Goal: Task Accomplishment & Management: Manage account settings

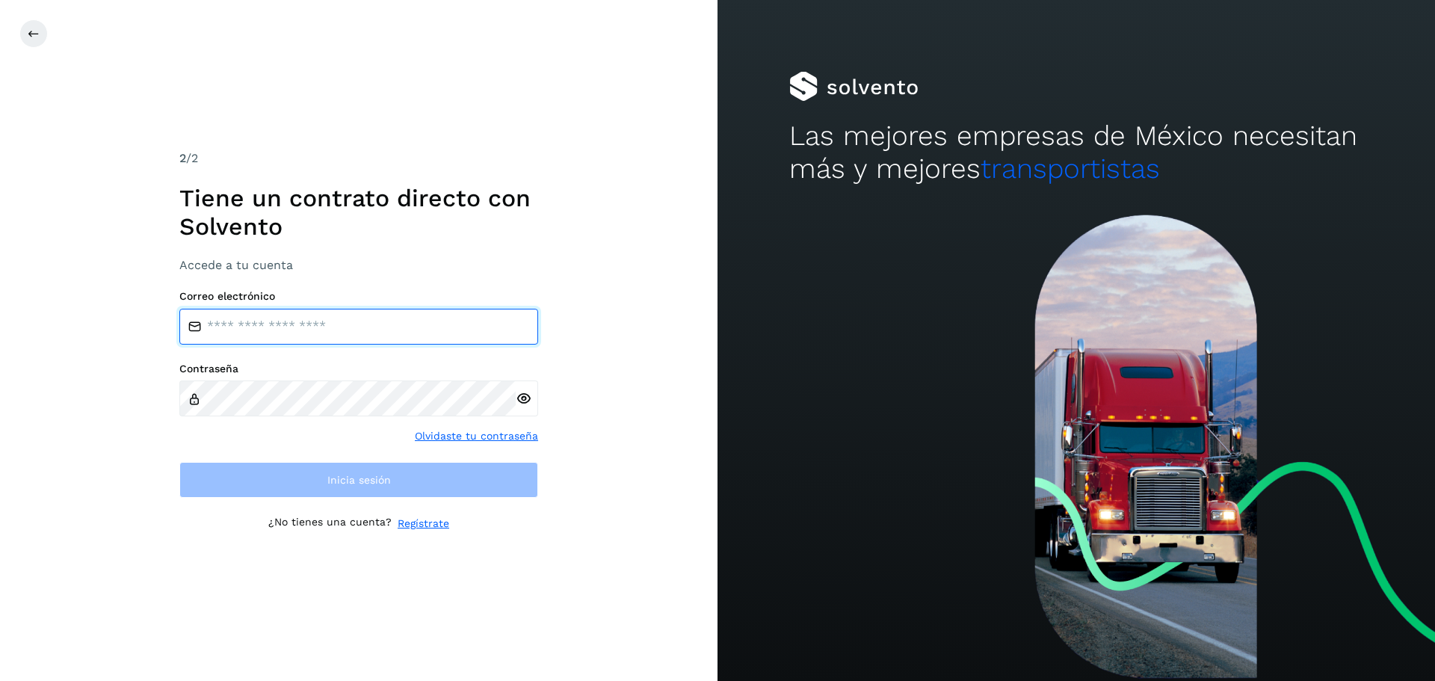
click at [212, 336] on input "email" at bounding box center [358, 327] width 359 height 36
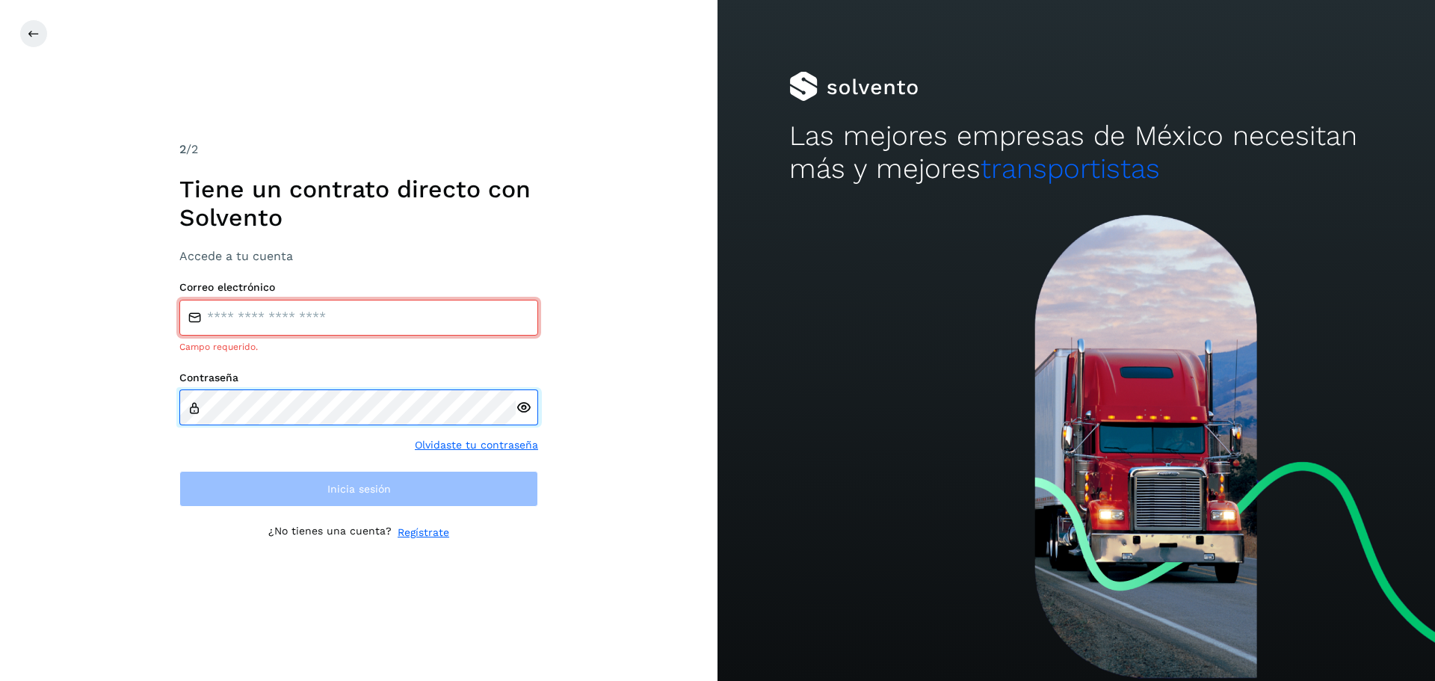
click at [264, 418] on div "Contraseña Olvidaste tu contraseña" at bounding box center [358, 412] width 359 height 82
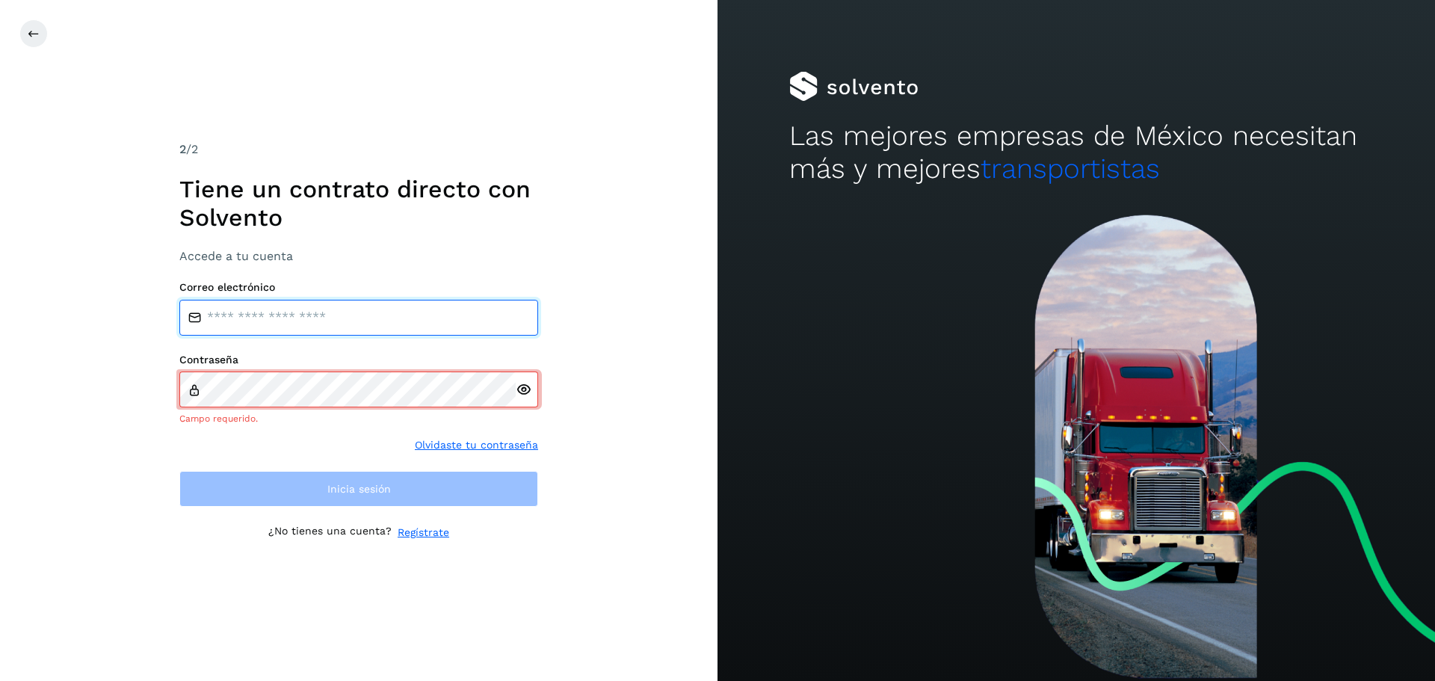
drag, startPoint x: 255, startPoint y: 315, endPoint x: 262, endPoint y: 336, distance: 21.3
click at [255, 315] on input "email" at bounding box center [358, 318] width 359 height 36
type input "**********"
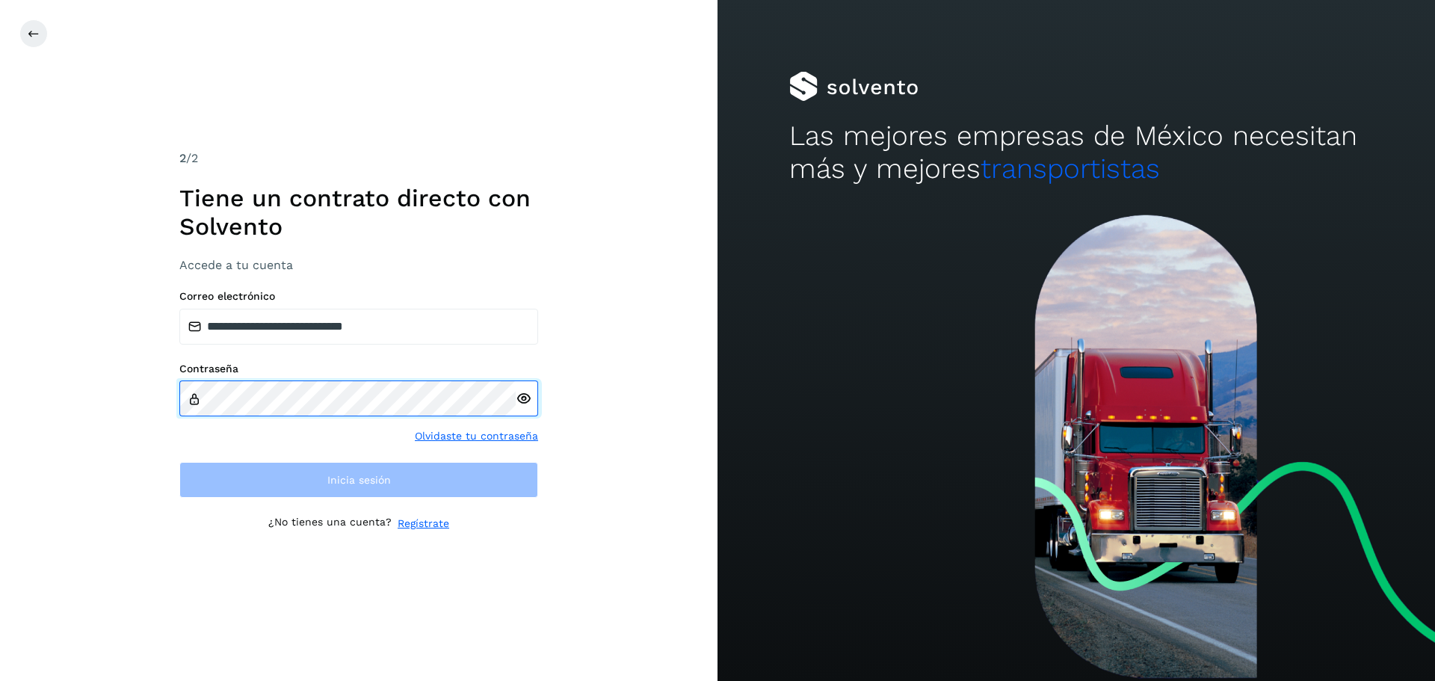
click at [262, 372] on div "Contraseña" at bounding box center [358, 389] width 359 height 55
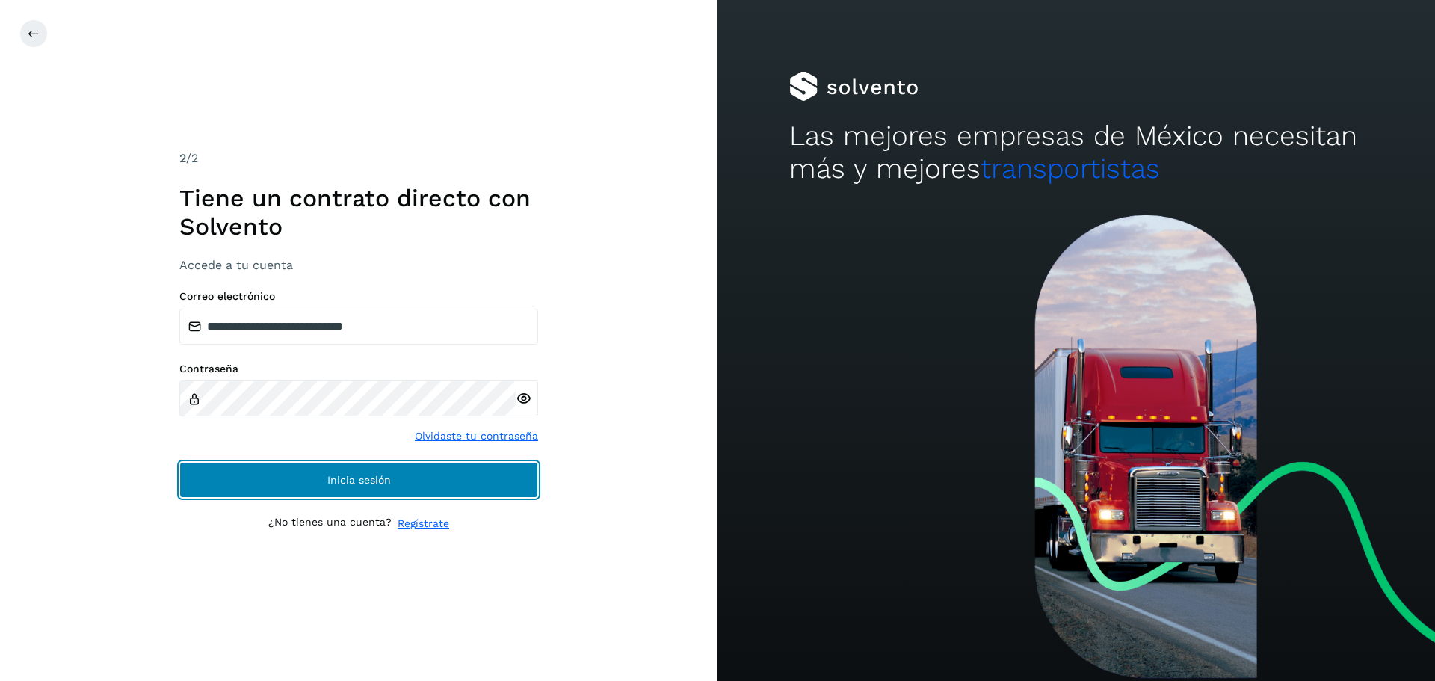
click at [424, 468] on button "Inicia sesión" at bounding box center [358, 480] width 359 height 36
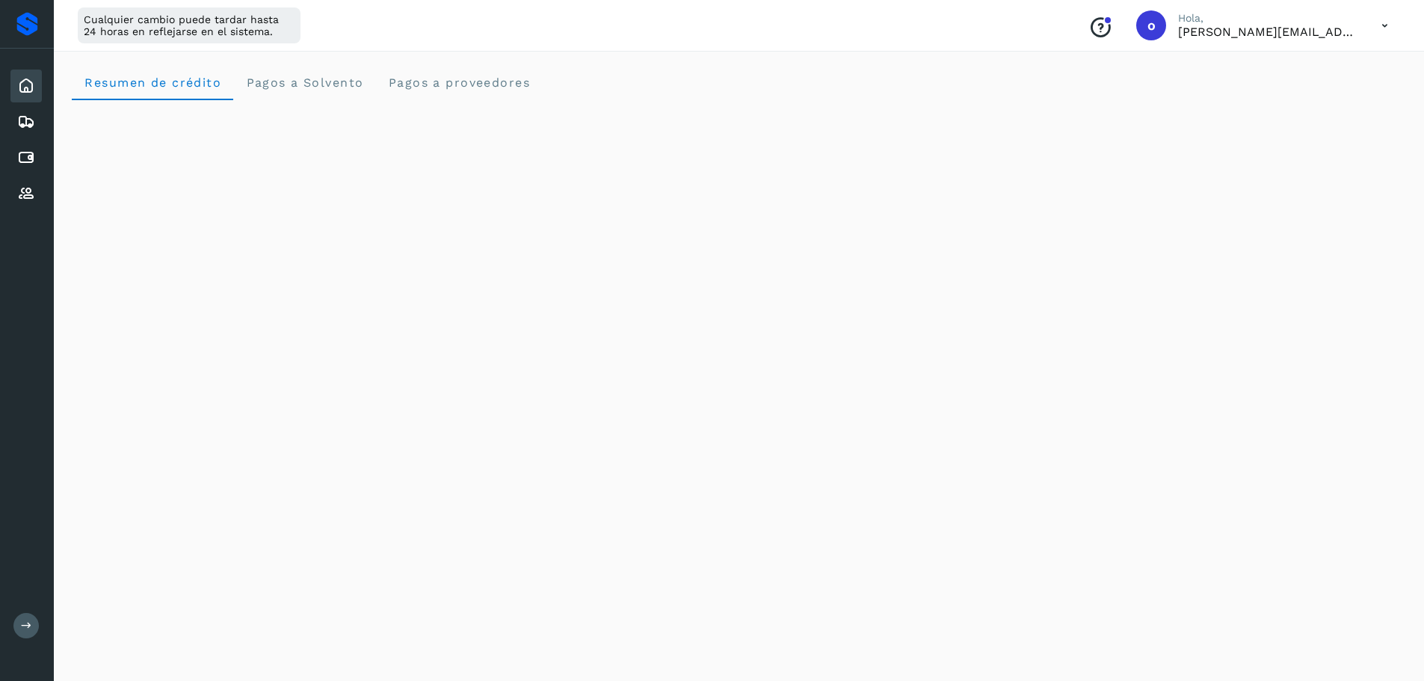
click at [4, 197] on div "Inicio Embarques Cuentas por pagar Proveedores" at bounding box center [27, 140] width 54 height 182
click at [14, 185] on div "Proveedores" at bounding box center [25, 193] width 31 height 33
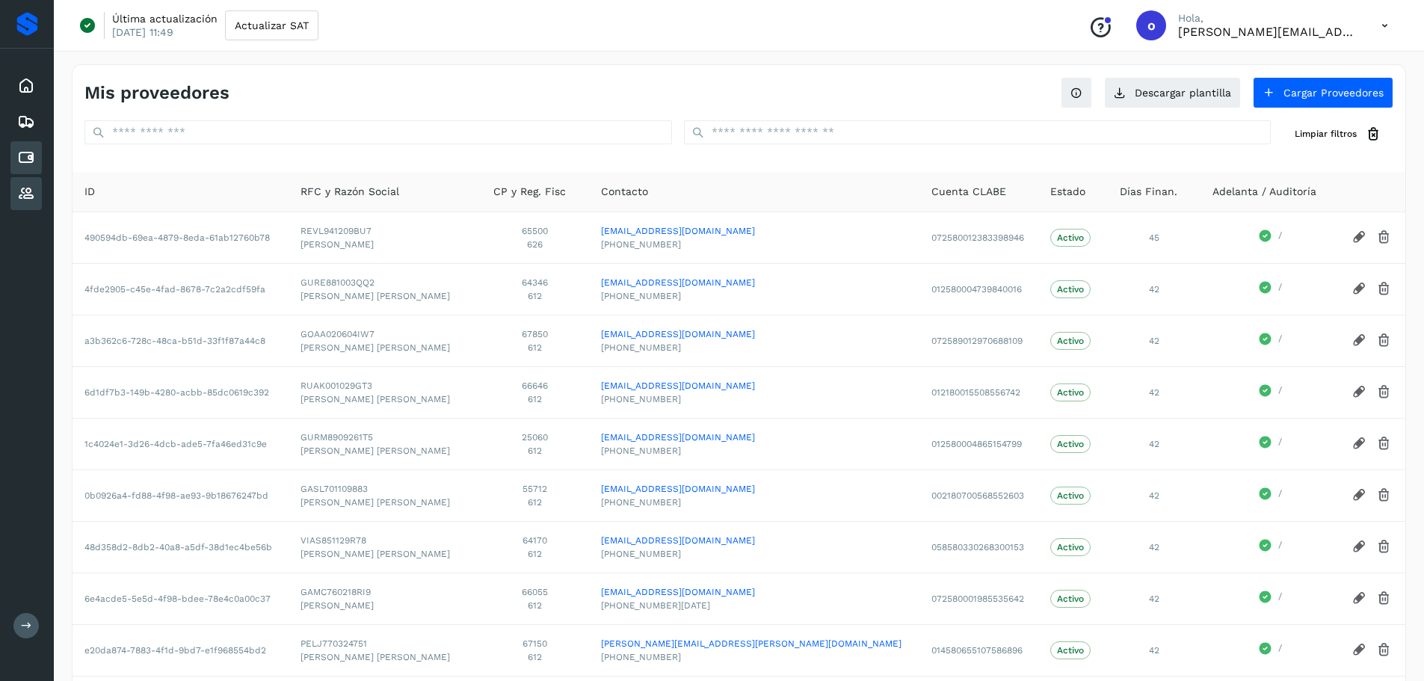
click at [31, 147] on div "Cuentas por pagar" at bounding box center [25, 157] width 31 height 33
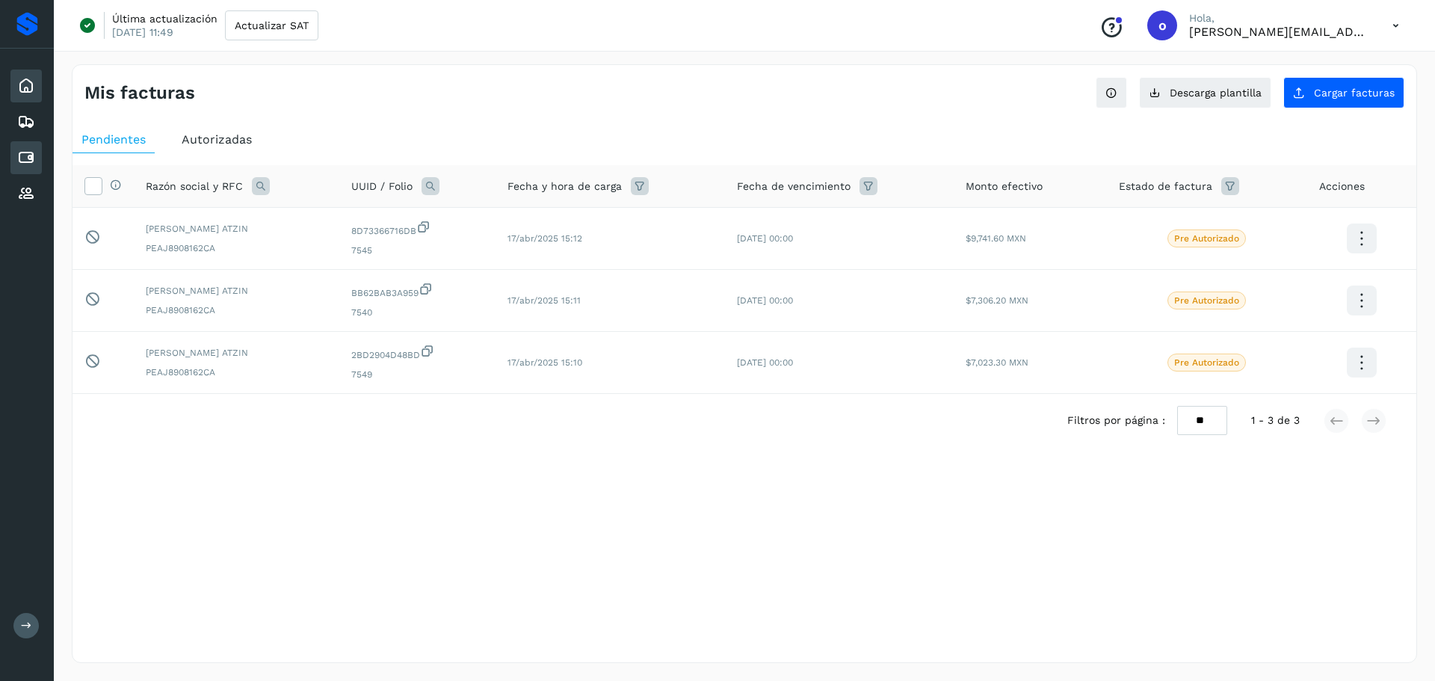
click at [11, 89] on div "Inicio" at bounding box center [25, 86] width 31 height 33
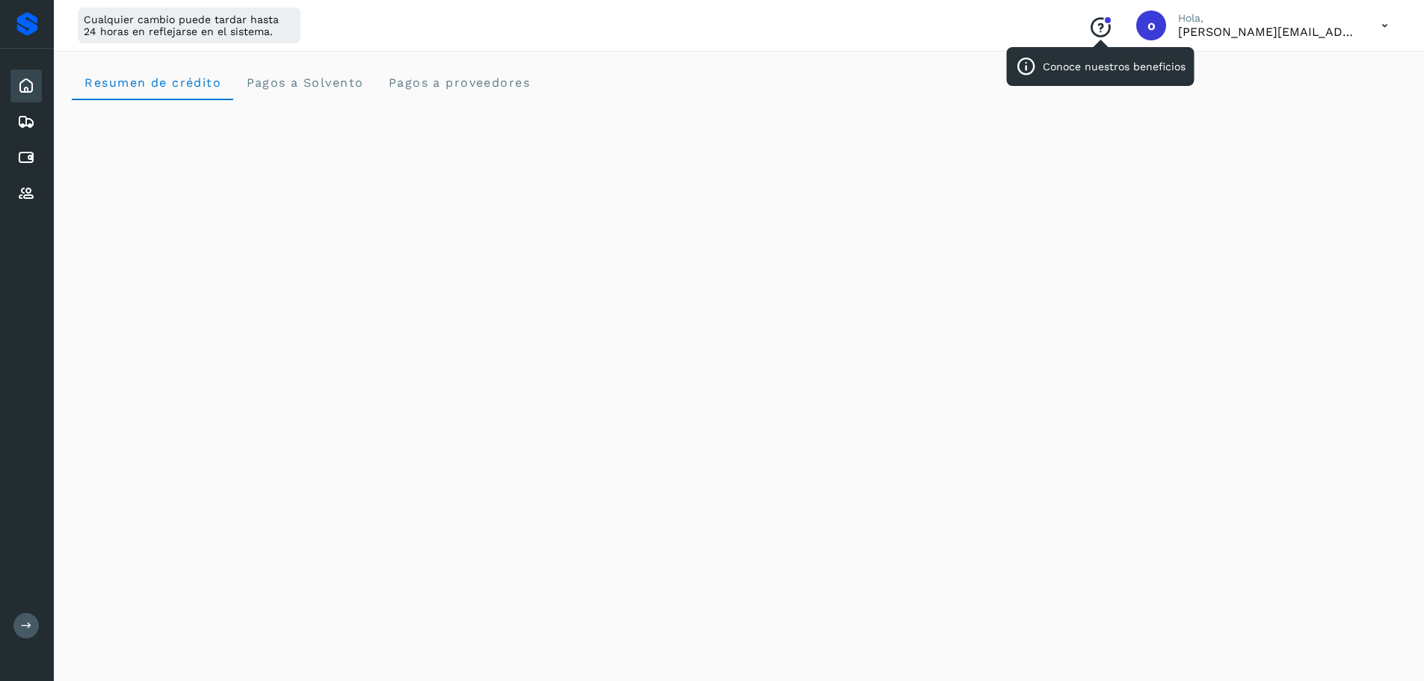
click at [1102, 31] on icon "Conoce nuestros beneficios" at bounding box center [1100, 28] width 24 height 24
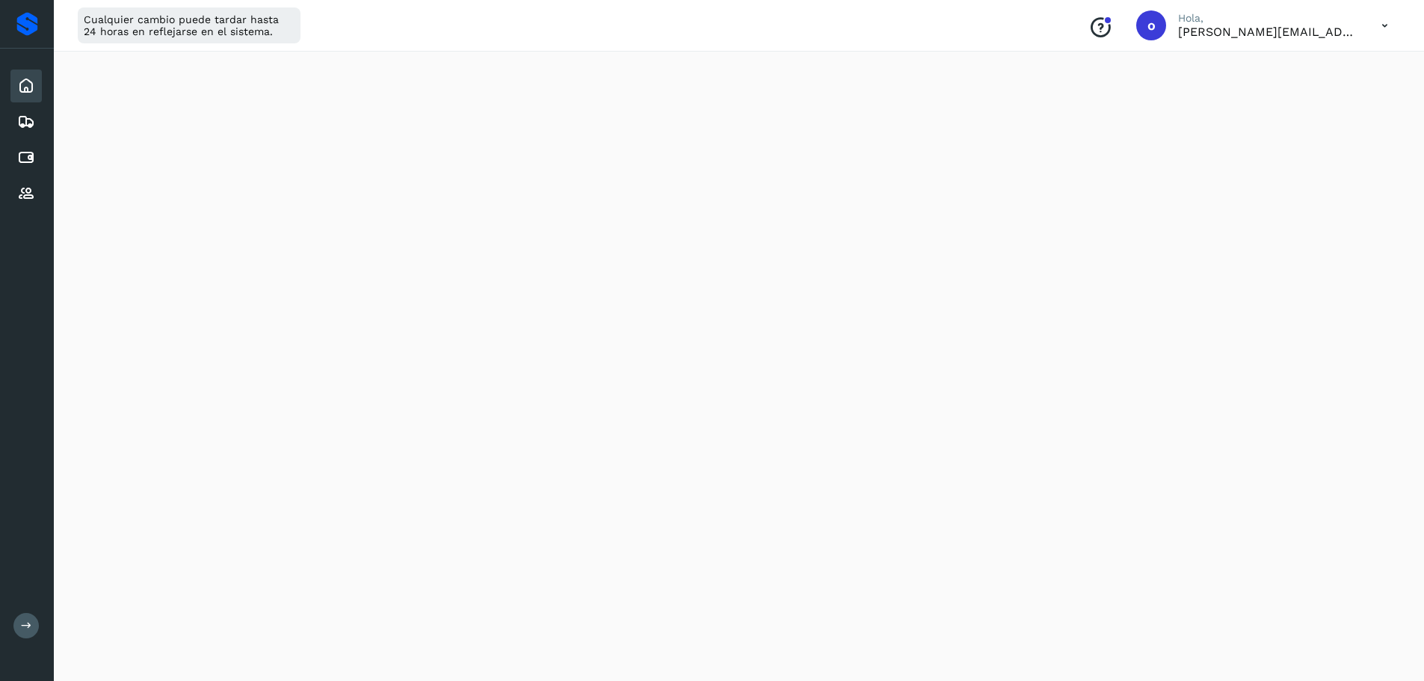
scroll to position [299, 0]
click at [22, 167] on div "Cuentas por pagar" at bounding box center [25, 157] width 31 height 33
